Goal: Navigation & Orientation: Find specific page/section

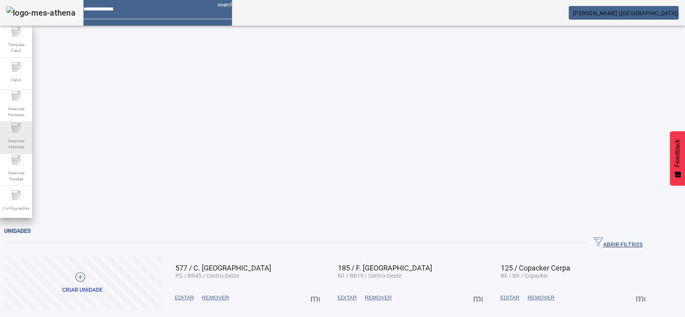
click at [14, 130] on icon at bounding box center [16, 128] width 10 height 10
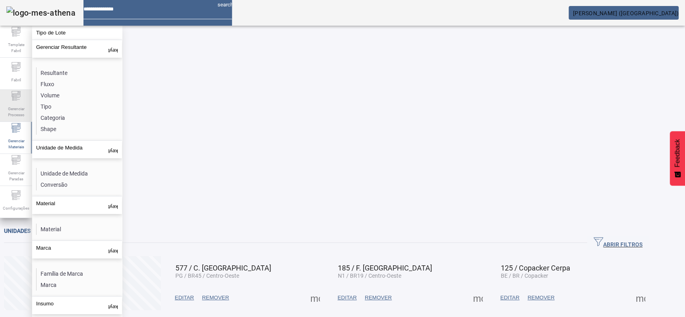
click at [24, 104] on span "Gerenciar Processo" at bounding box center [16, 111] width 24 height 17
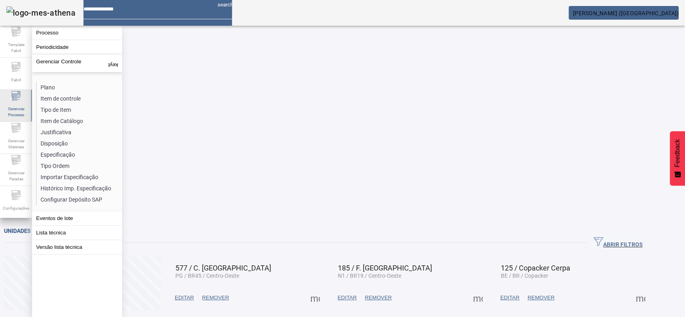
click at [17, 103] on span "Gerenciar Processo" at bounding box center [16, 111] width 24 height 17
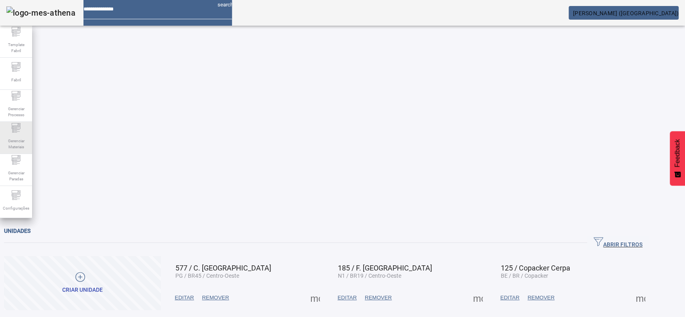
click at [15, 129] on icon at bounding box center [16, 128] width 10 height 10
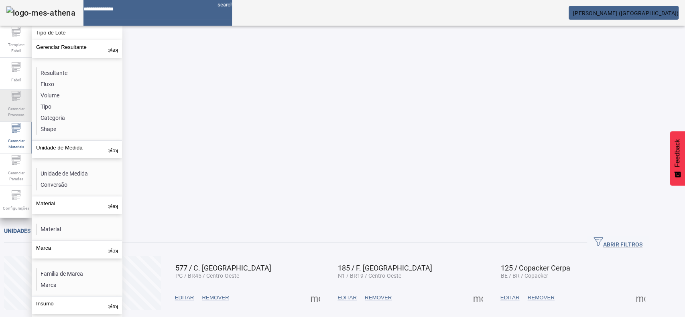
click at [10, 104] on span "Gerenciar Processo" at bounding box center [16, 111] width 24 height 17
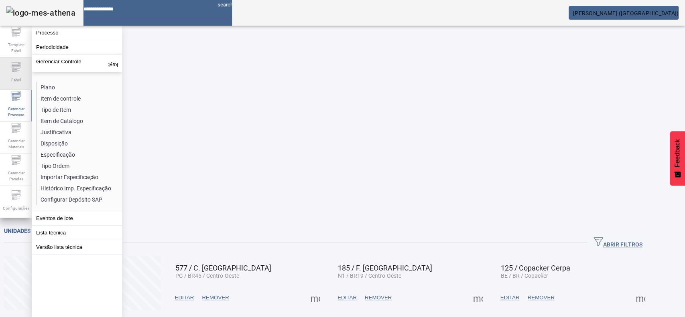
click at [13, 71] on icon at bounding box center [16, 67] width 10 height 10
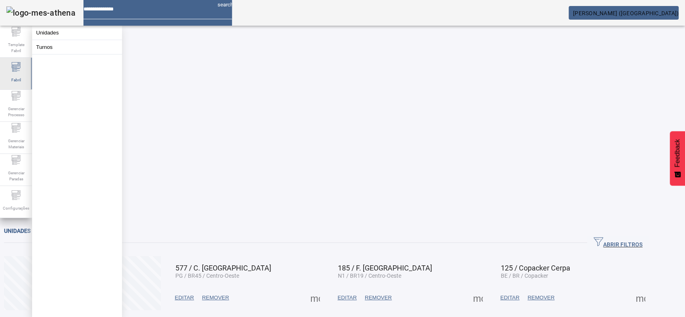
click at [16, 87] on div "Fabril" at bounding box center [16, 74] width 32 height 32
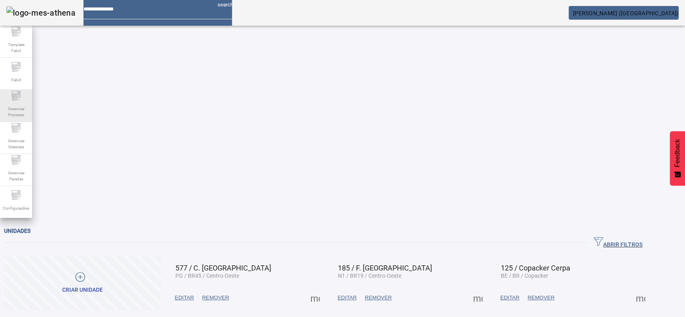
click at [10, 99] on div "Gerenciar Processo" at bounding box center [16, 106] width 32 height 32
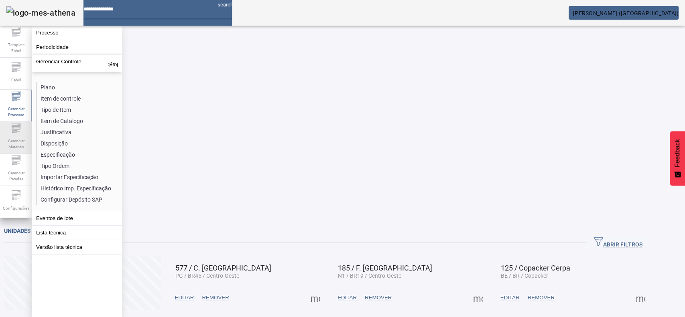
click at [10, 128] on div "Gerenciar Materiais" at bounding box center [16, 138] width 32 height 32
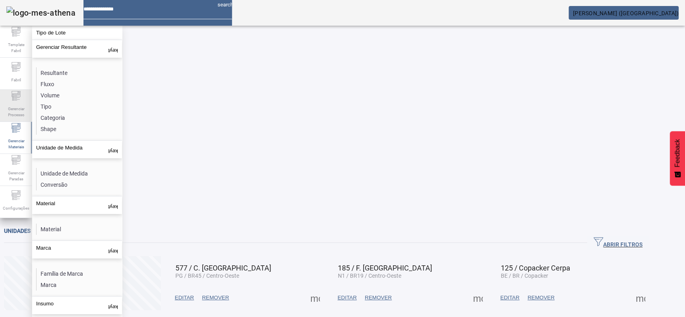
click at [19, 96] on icon at bounding box center [16, 96] width 10 height 10
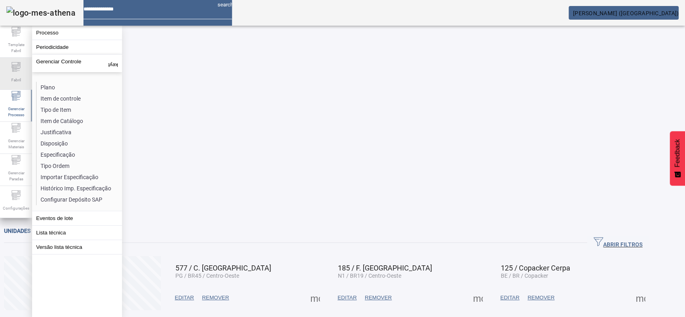
click at [13, 75] on span "Fabril" at bounding box center [16, 80] width 14 height 11
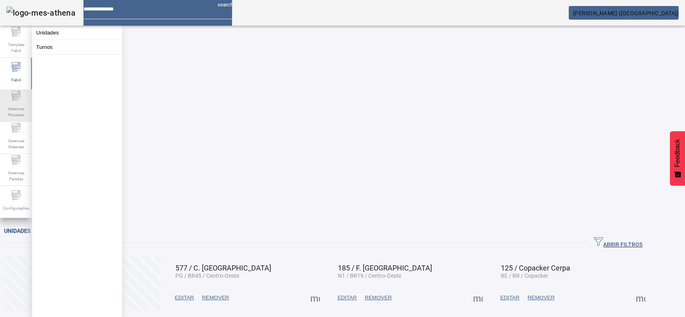
click at [12, 96] on icon at bounding box center [13, 96] width 2 height 2
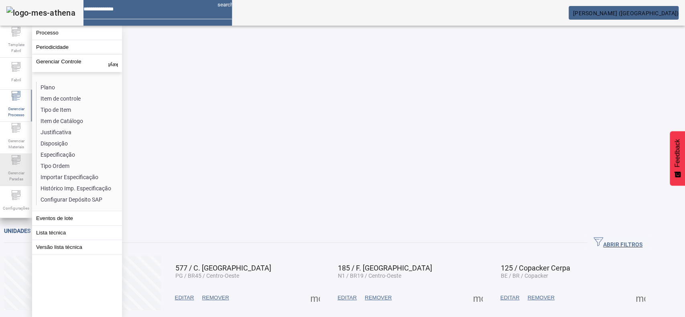
click at [12, 171] on span "Gerenciar Paradas" at bounding box center [16, 176] width 24 height 17
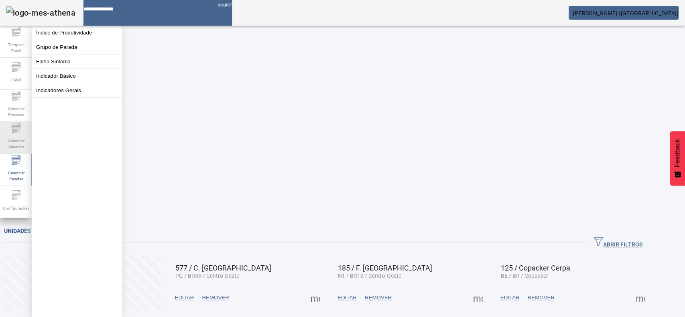
click at [15, 138] on span "Gerenciar Materiais" at bounding box center [16, 144] width 24 height 17
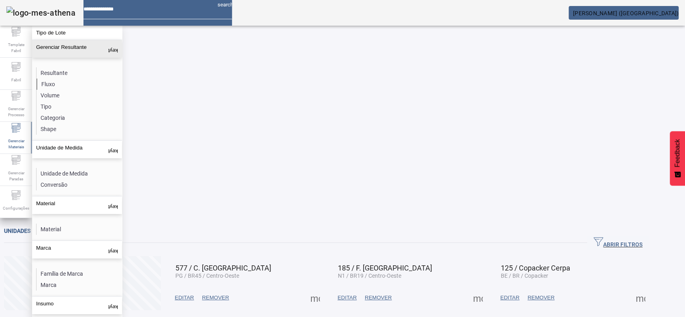
click at [51, 80] on li "Fluxo" at bounding box center [79, 84] width 85 height 11
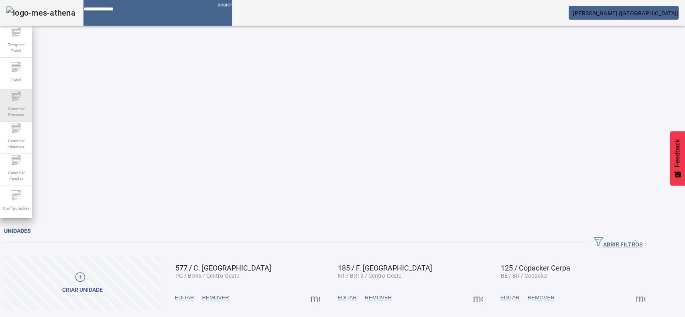
click at [7, 105] on span "Gerenciar Processo" at bounding box center [16, 111] width 24 height 17
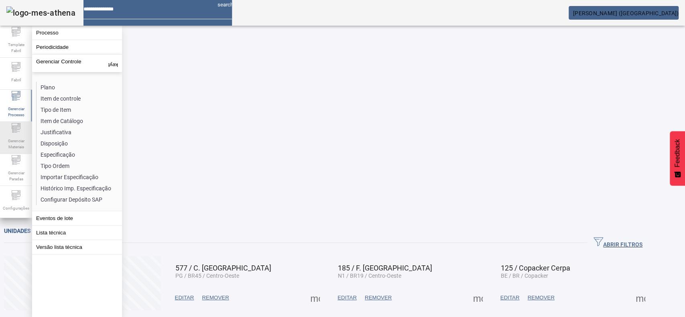
click at [12, 138] on span "Gerenciar Materiais" at bounding box center [16, 144] width 24 height 17
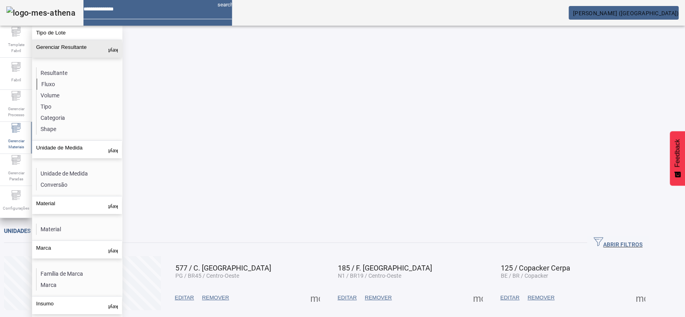
click at [53, 80] on li "Fluxo" at bounding box center [79, 84] width 85 height 11
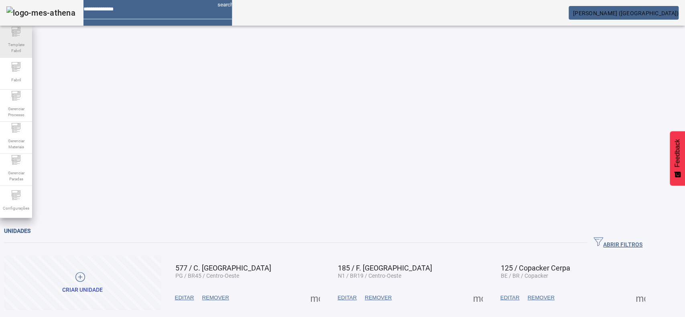
click at [13, 43] on span "Template Fabril" at bounding box center [16, 47] width 24 height 17
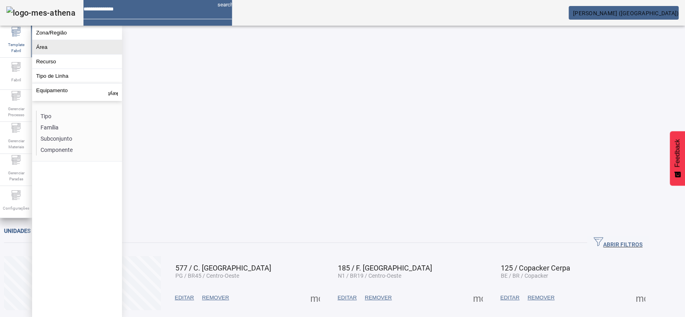
click at [43, 47] on button "Área" at bounding box center [77, 47] width 90 height 14
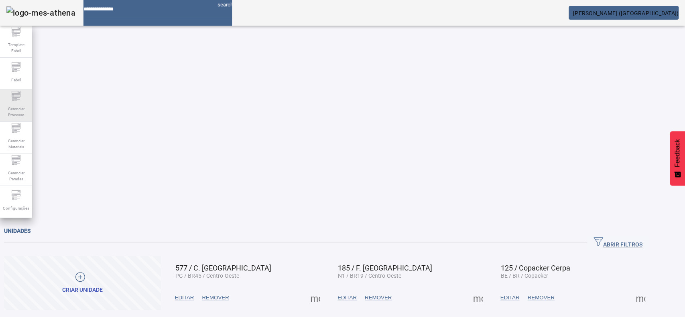
click at [24, 104] on span "Gerenciar Processo" at bounding box center [16, 111] width 24 height 17
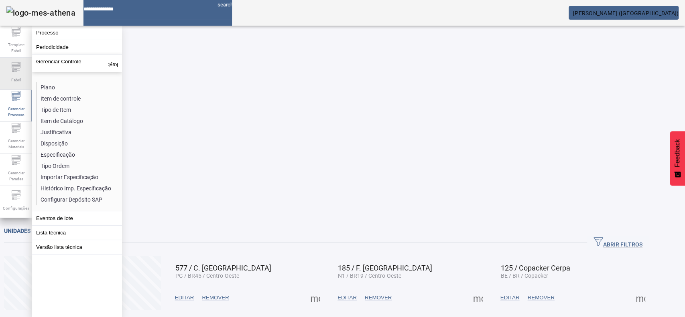
click at [15, 63] on div "Fabril" at bounding box center [16, 74] width 32 height 32
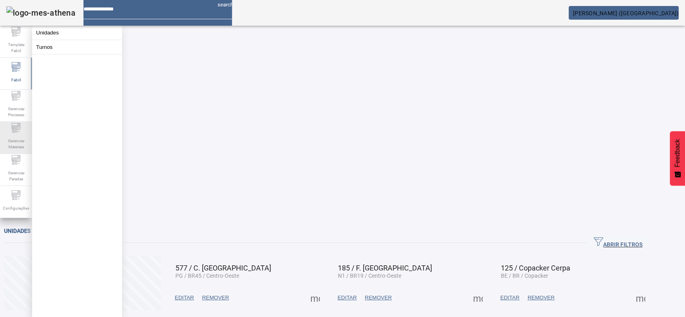
click at [13, 131] on icon at bounding box center [13, 131] width 2 height 2
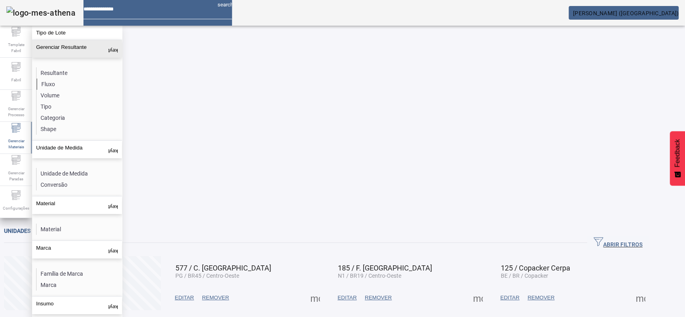
click at [50, 80] on li "Fluxo" at bounding box center [79, 84] width 85 height 11
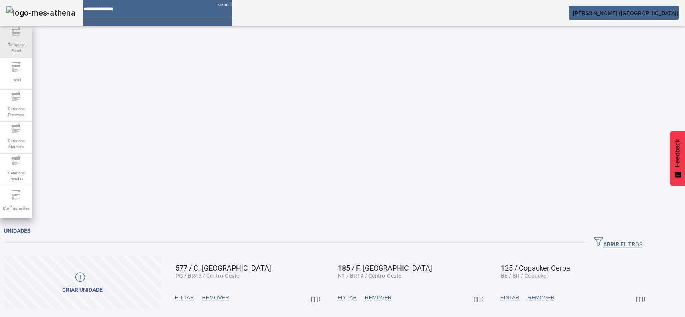
click at [17, 39] on span "Template Fabril" at bounding box center [16, 47] width 24 height 17
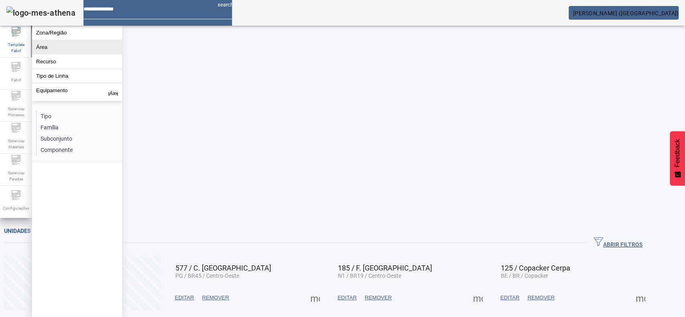
click at [35, 52] on button "Área" at bounding box center [77, 47] width 90 height 14
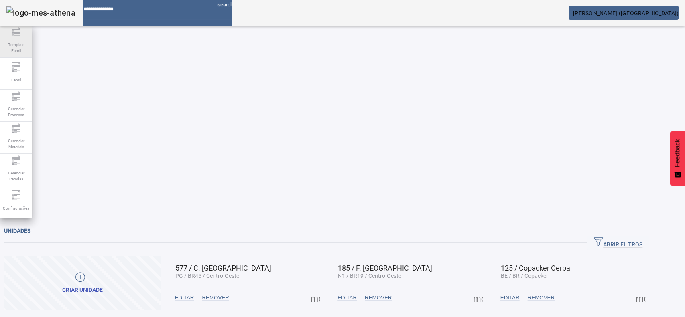
click at [15, 51] on span "Template Fabril" at bounding box center [16, 47] width 24 height 17
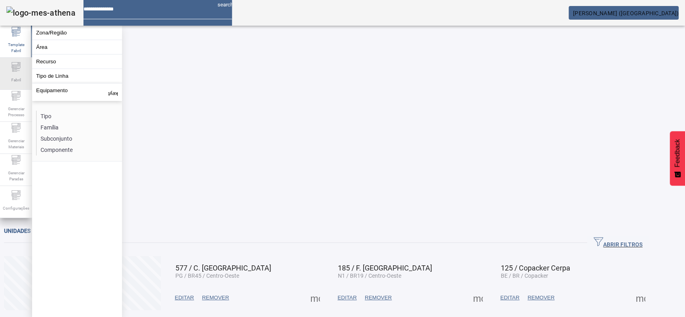
click at [10, 65] on div "Fabril" at bounding box center [16, 74] width 32 height 32
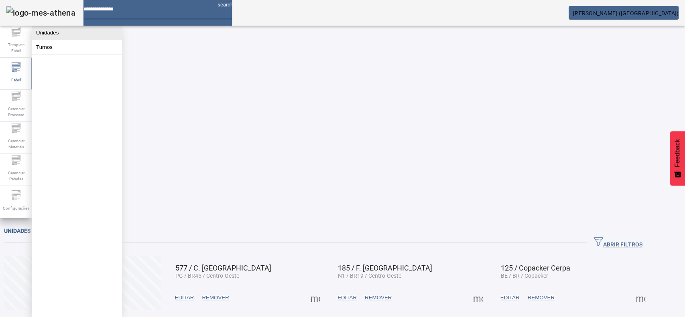
click at [51, 34] on button "Unidades" at bounding box center [77, 33] width 90 height 14
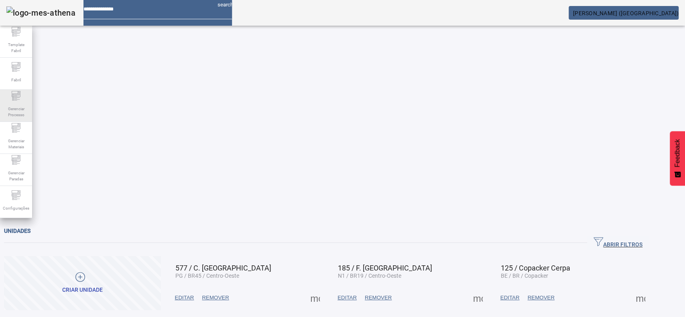
click at [21, 108] on span "Gerenciar Processo" at bounding box center [16, 111] width 24 height 17
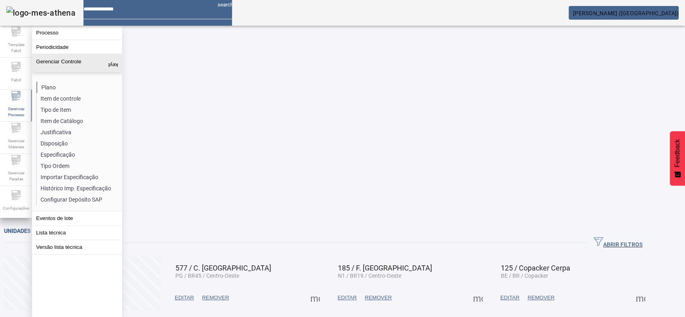
click at [60, 82] on li "Plano" at bounding box center [79, 87] width 85 height 11
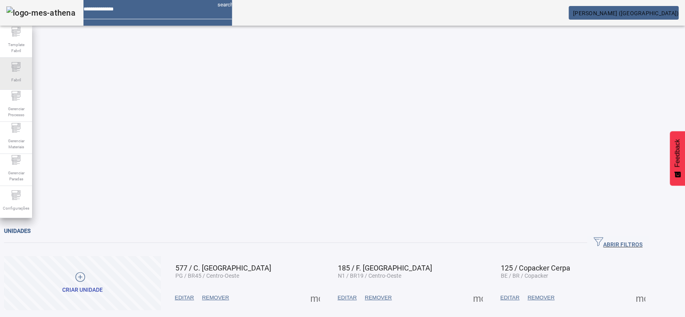
click at [9, 71] on div "Fabril" at bounding box center [16, 74] width 32 height 32
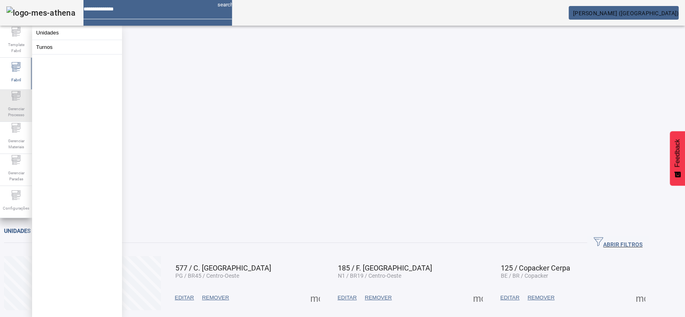
click at [8, 102] on div "Gerenciar Processo" at bounding box center [16, 106] width 32 height 32
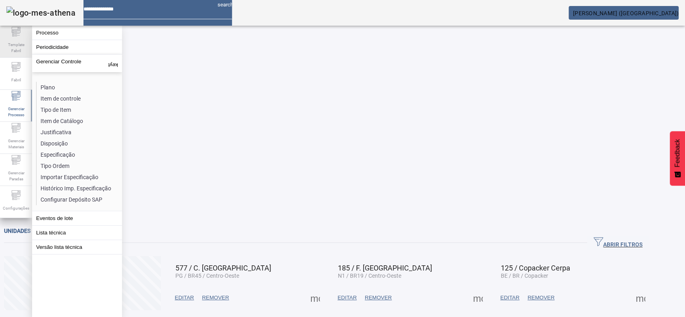
click at [19, 43] on span "Template Fabril" at bounding box center [16, 47] width 24 height 17
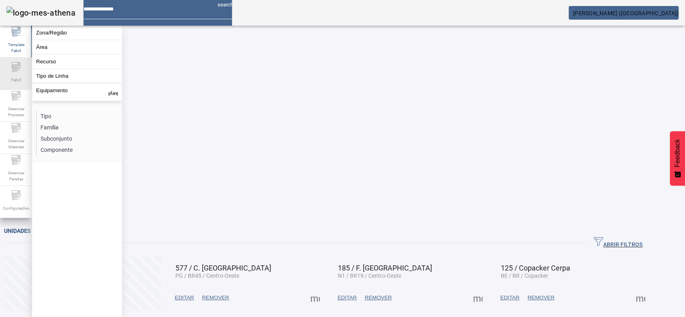
click at [17, 72] on icon at bounding box center [16, 67] width 10 height 10
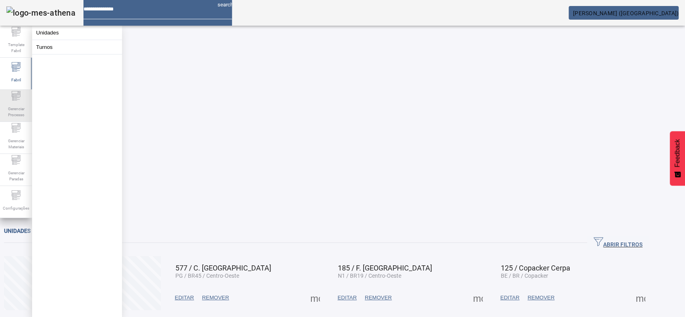
click at [6, 116] on span "Gerenciar Processo" at bounding box center [16, 111] width 24 height 17
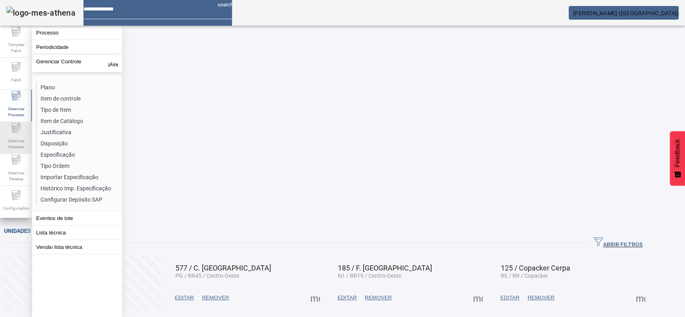
click at [22, 137] on span "Gerenciar Materiais" at bounding box center [16, 144] width 24 height 17
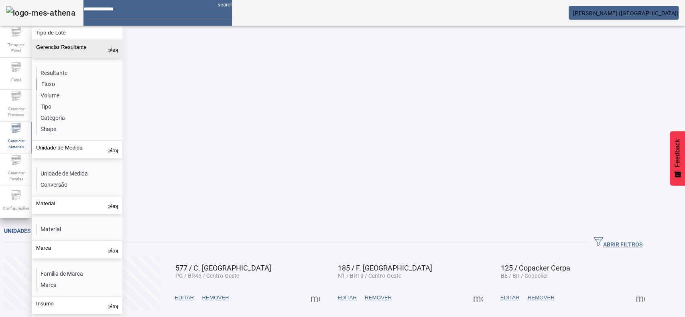
click at [53, 81] on li "Fluxo" at bounding box center [79, 84] width 85 height 11
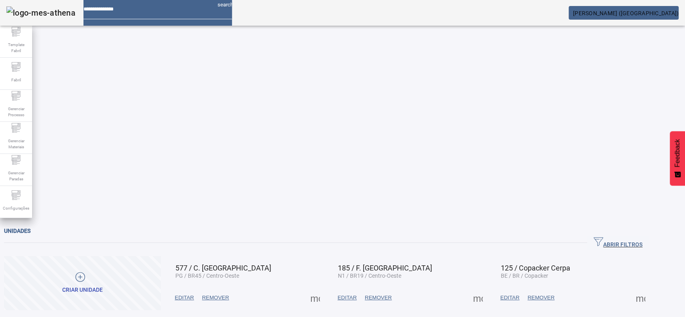
click at [6, 162] on div "Gerenciar Paradas" at bounding box center [16, 170] width 32 height 32
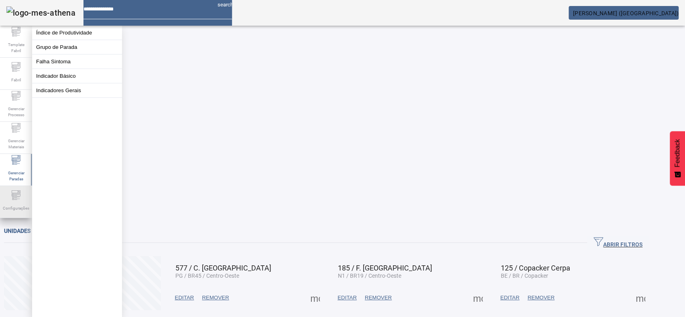
click at [7, 194] on div "Configurações" at bounding box center [16, 202] width 32 height 32
click at [20, 120] on div "Gerenciar Processo" at bounding box center [16, 106] width 32 height 32
